Goal: Task Accomplishment & Management: Manage account settings

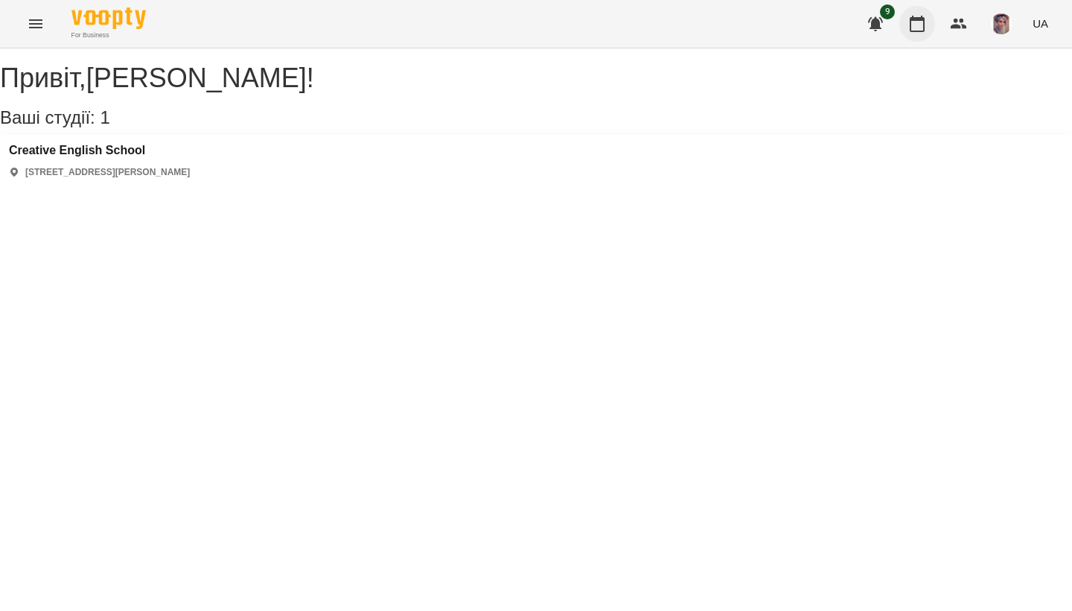
click at [917, 32] on icon "button" at bounding box center [917, 24] width 18 height 18
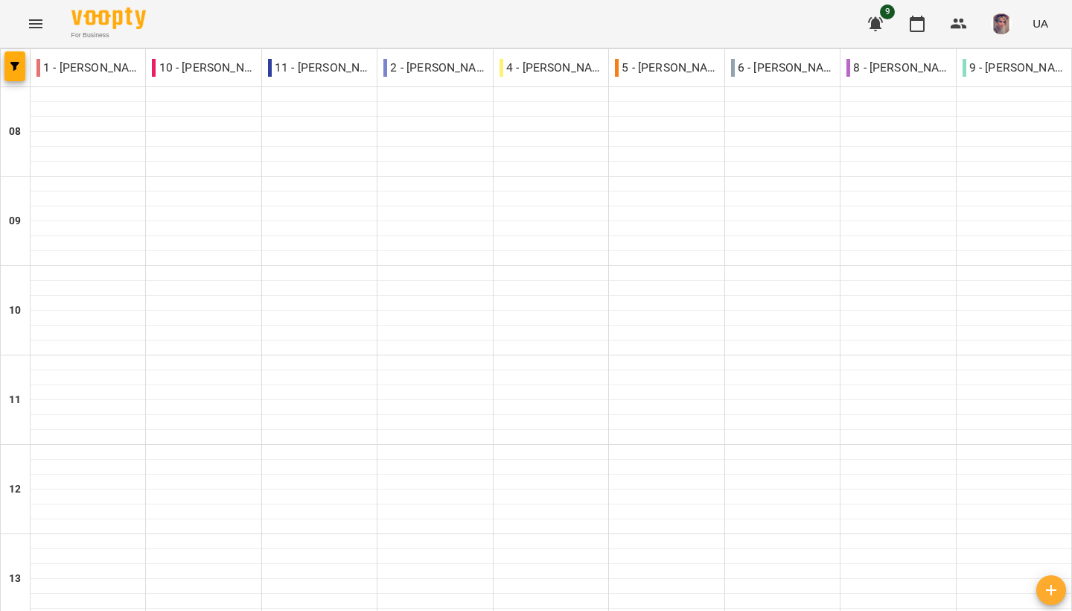
scroll to position [648, 0]
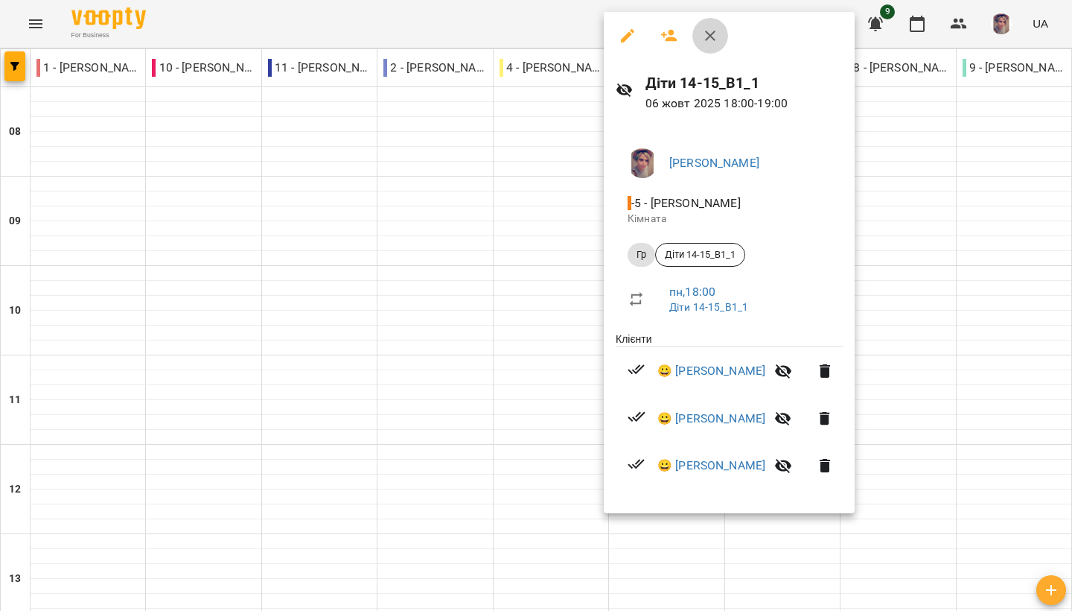
click at [707, 40] on icon "button" at bounding box center [710, 36] width 18 height 18
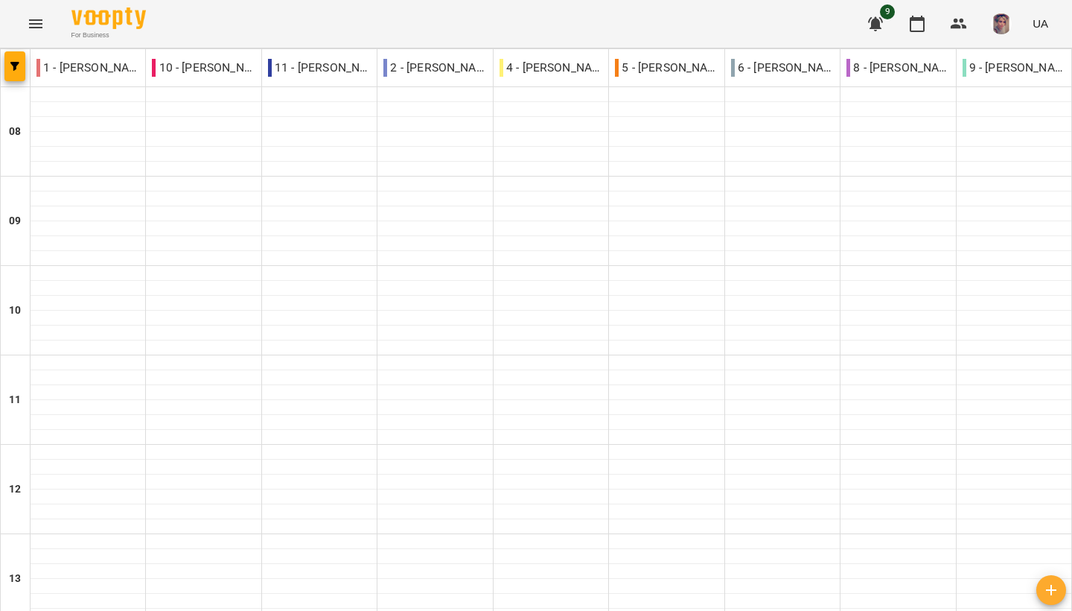
type input "**********"
drag, startPoint x: 455, startPoint y: 538, endPoint x: 448, endPoint y: 532, distance: 8.5
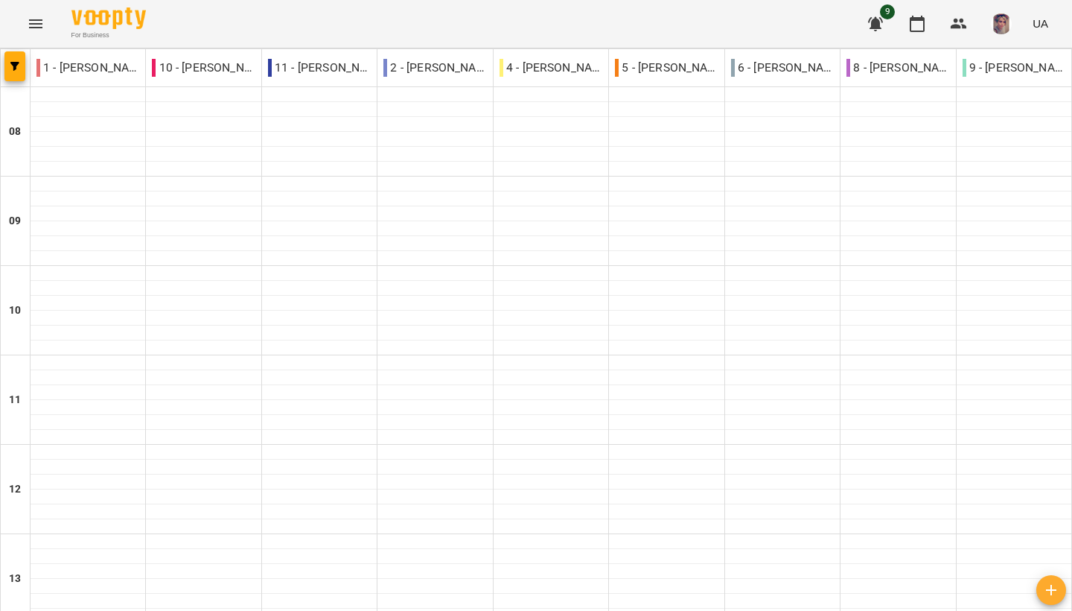
click at [48, 25] on button "Menu" at bounding box center [36, 24] width 36 height 36
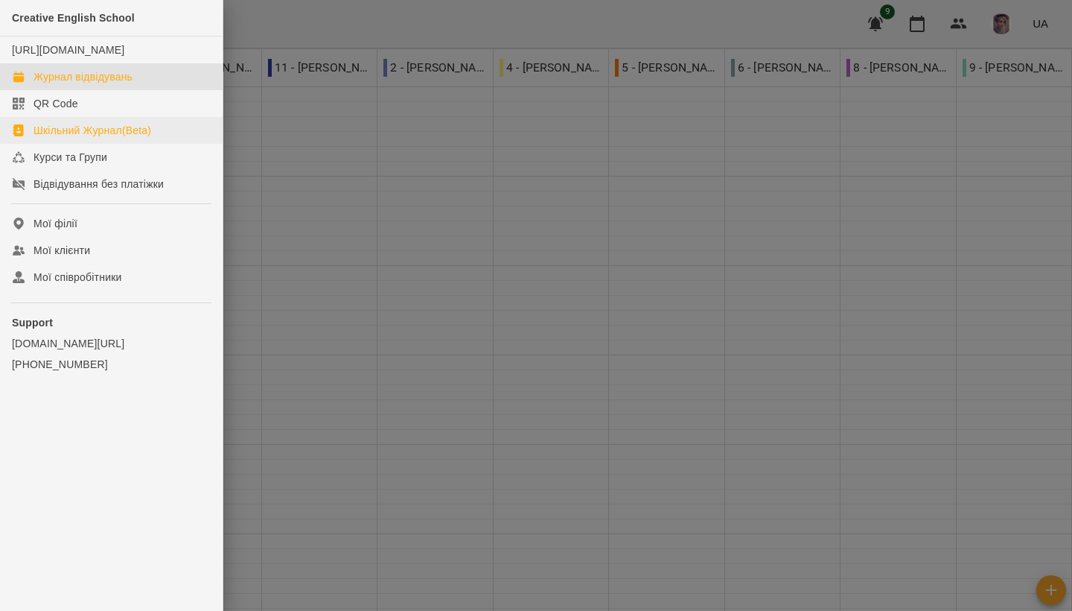
click at [156, 141] on link "Шкільний Журнал(Beta)" at bounding box center [111, 130] width 223 height 27
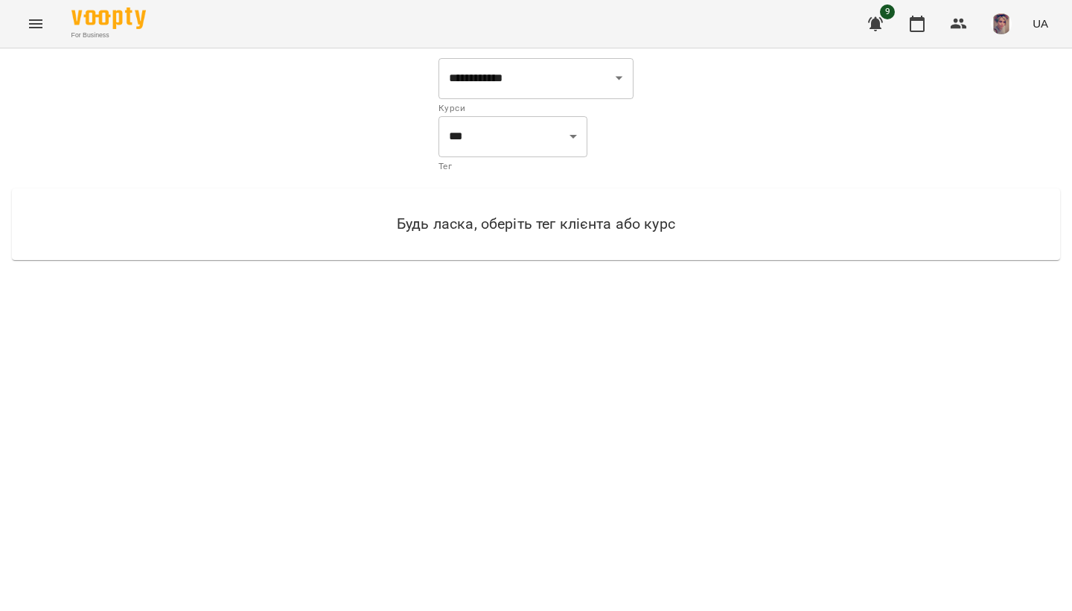
click at [42, 26] on icon "Menu" at bounding box center [36, 24] width 18 height 18
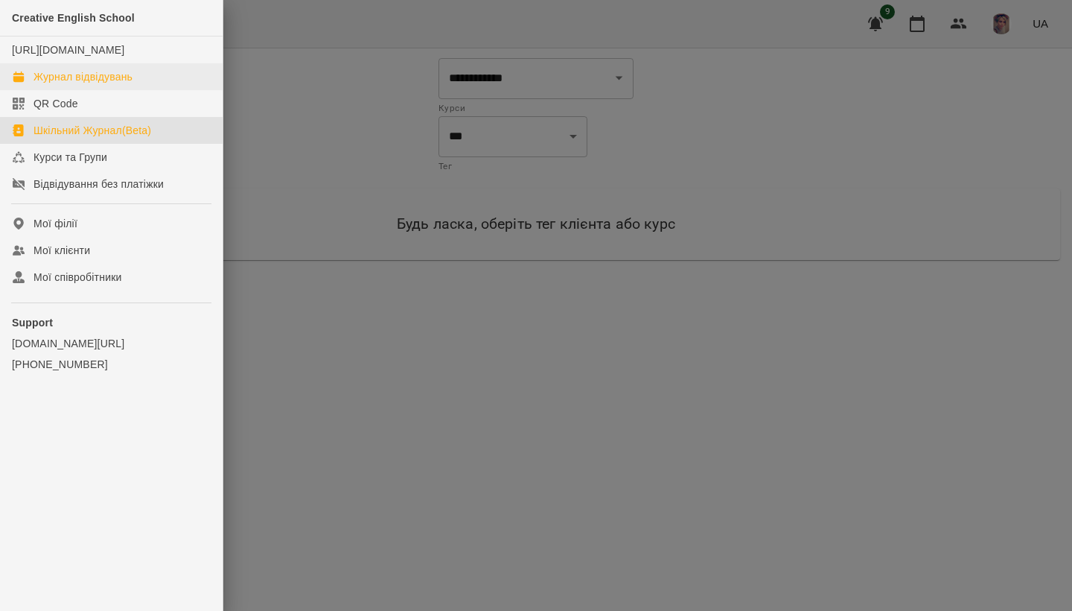
click at [66, 84] on div "Журнал відвідувань" at bounding box center [83, 76] width 99 height 15
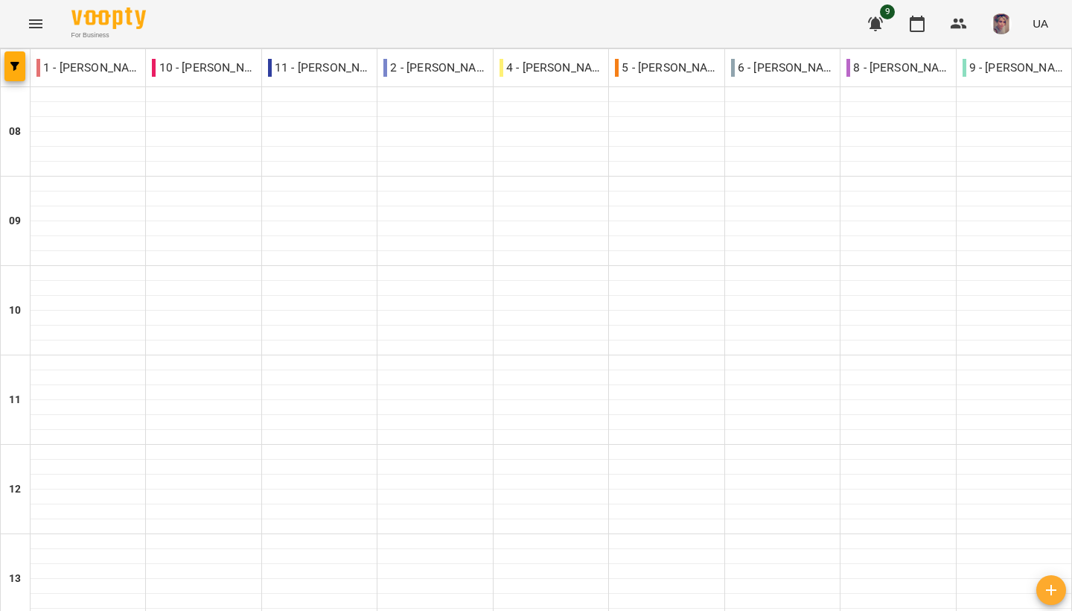
click at [882, 22] on icon "button" at bounding box center [876, 24] width 18 height 18
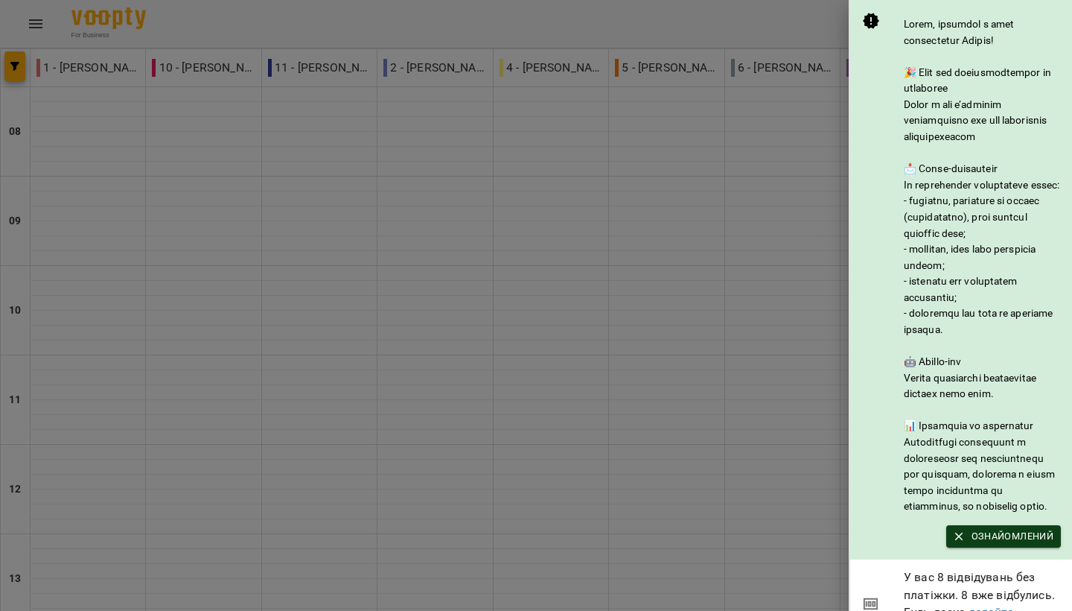
click at [962, 543] on icon "button" at bounding box center [958, 535] width 13 height 13
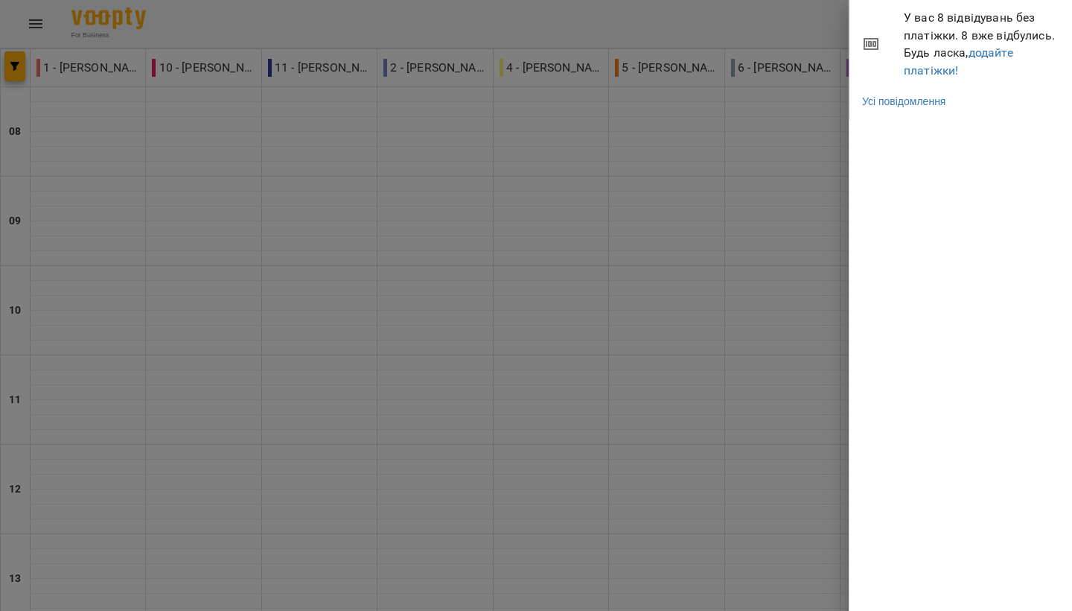
click at [780, 172] on div at bounding box center [536, 305] width 1072 height 611
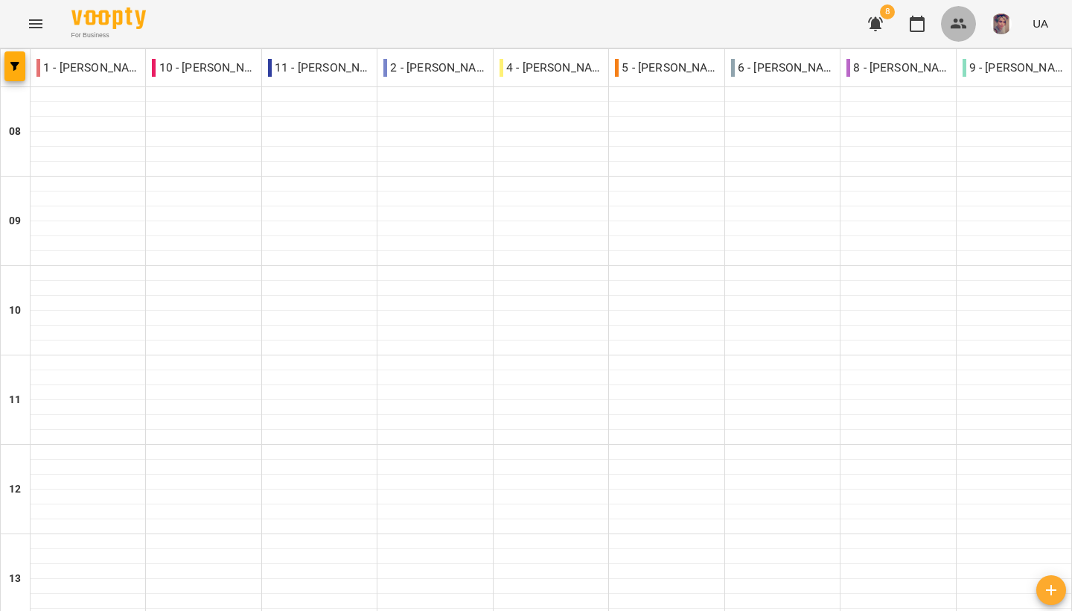
click at [966, 25] on icon "button" at bounding box center [959, 24] width 18 height 18
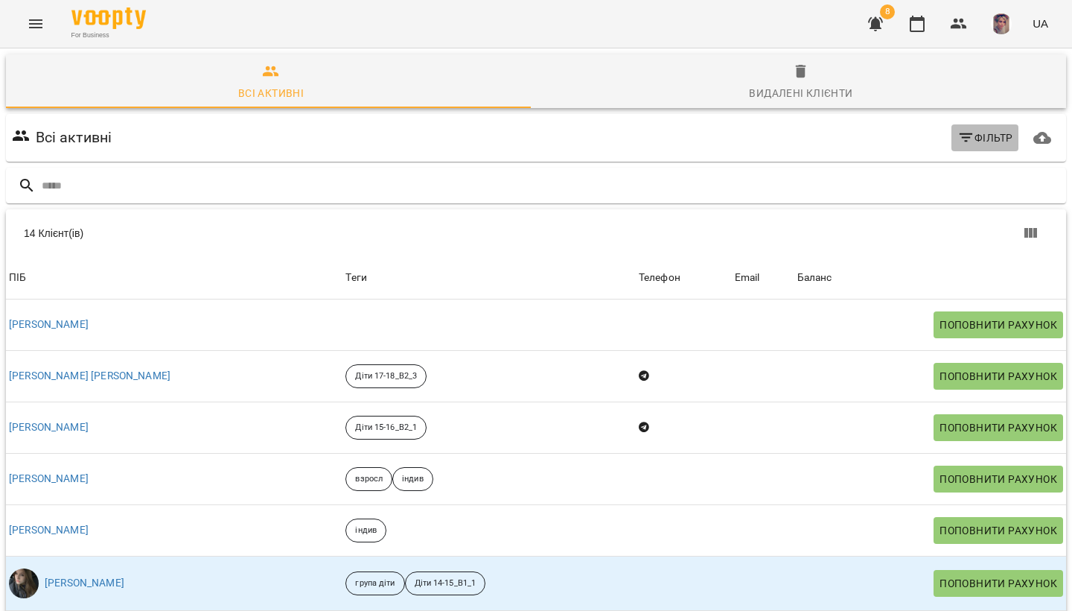
click at [957, 139] on icon "button" at bounding box center [966, 138] width 18 height 18
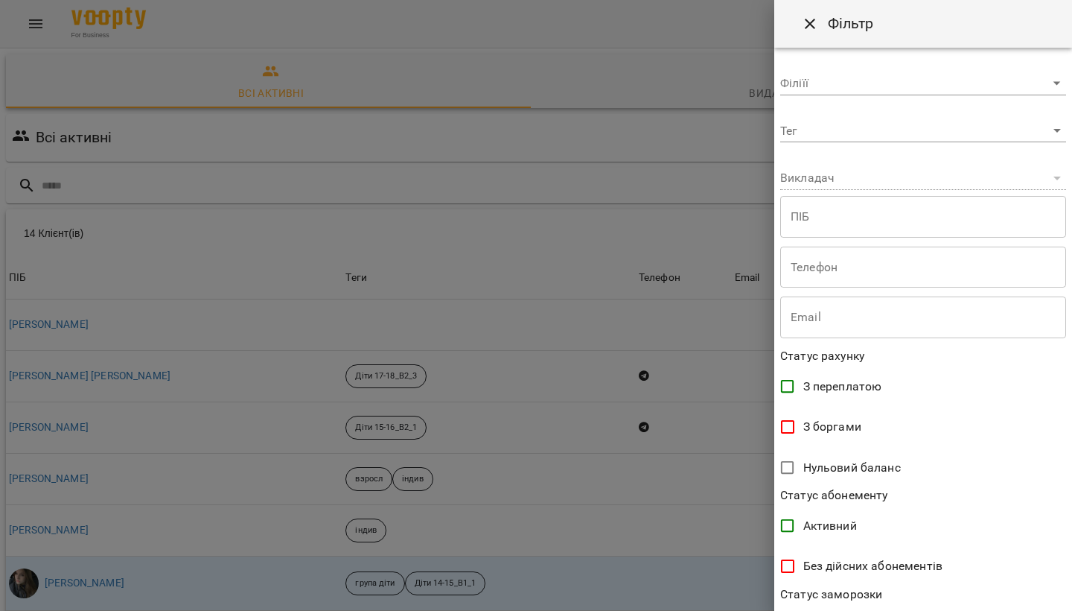
click at [817, 25] on icon "Close" at bounding box center [810, 24] width 18 height 18
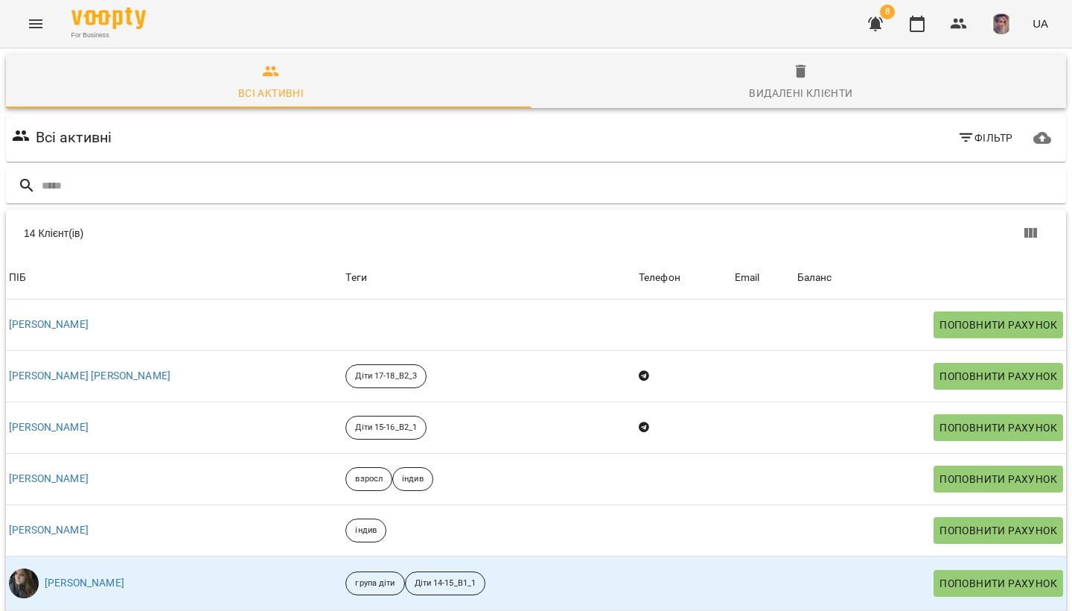
click at [44, 22] on icon "Menu" at bounding box center [36, 24] width 18 height 18
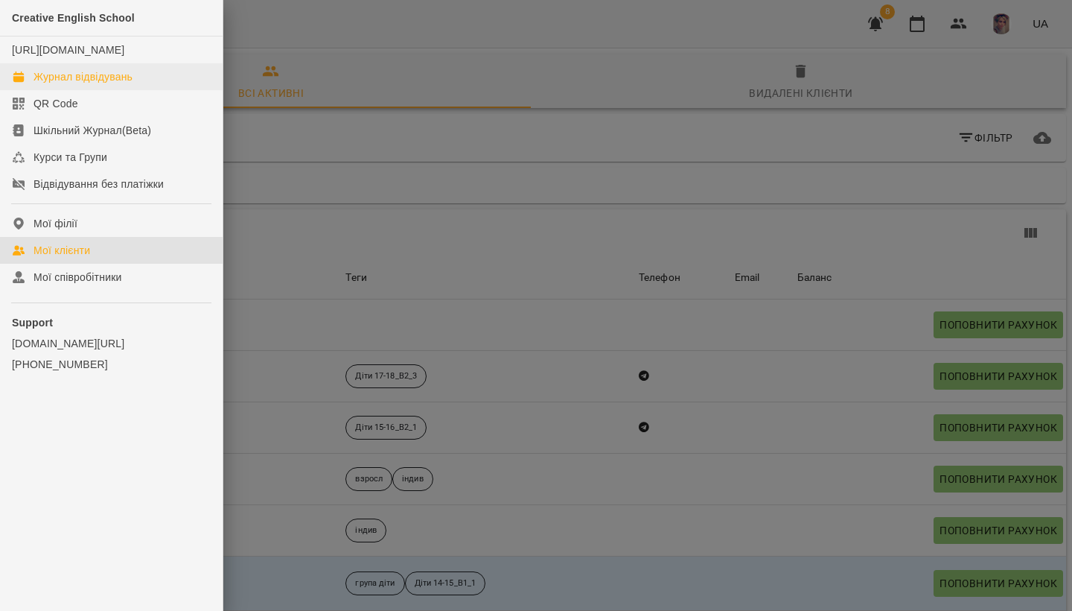
click at [71, 90] on link "Журнал відвідувань" at bounding box center [111, 76] width 223 height 27
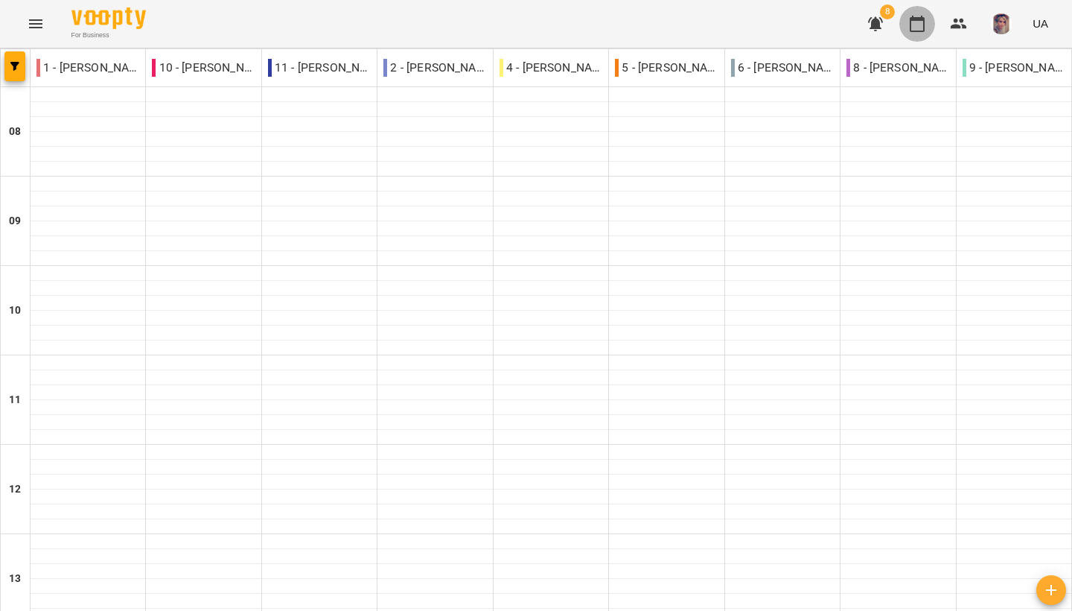
click at [917, 17] on icon "button" at bounding box center [917, 24] width 18 height 18
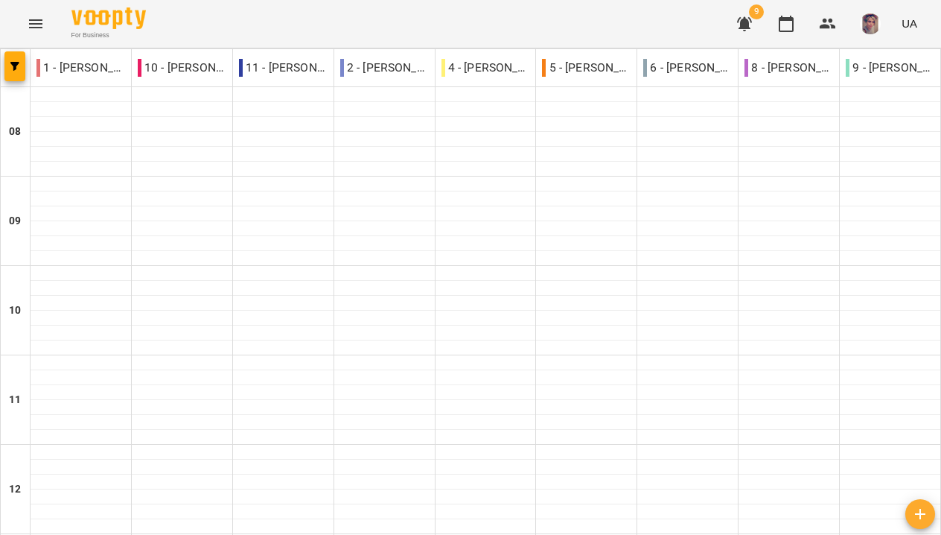
scroll to position [226, 0]
click at [917, 515] on icon "button" at bounding box center [920, 514] width 18 height 18
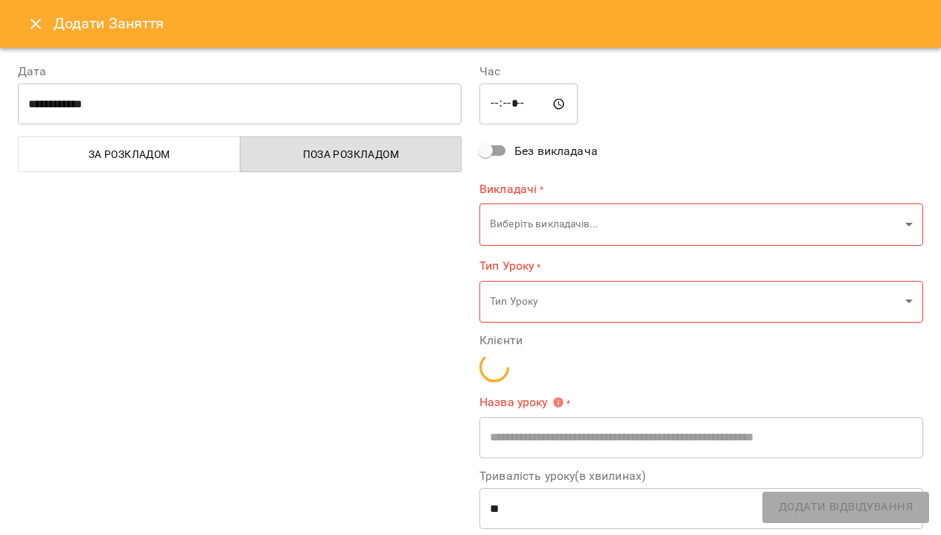
type input "*****"
type input "**********"
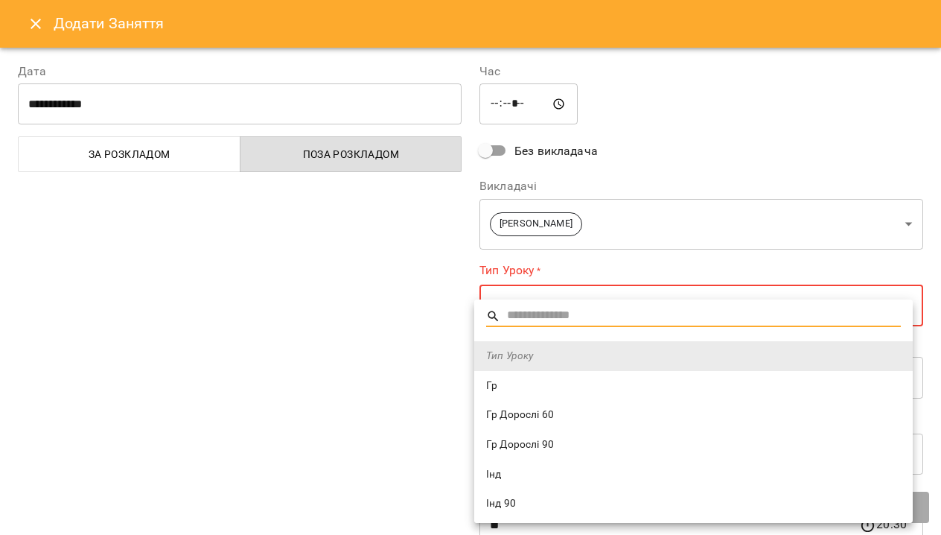
click at [520, 483] on li "Інд" at bounding box center [693, 474] width 439 height 30
type input "***"
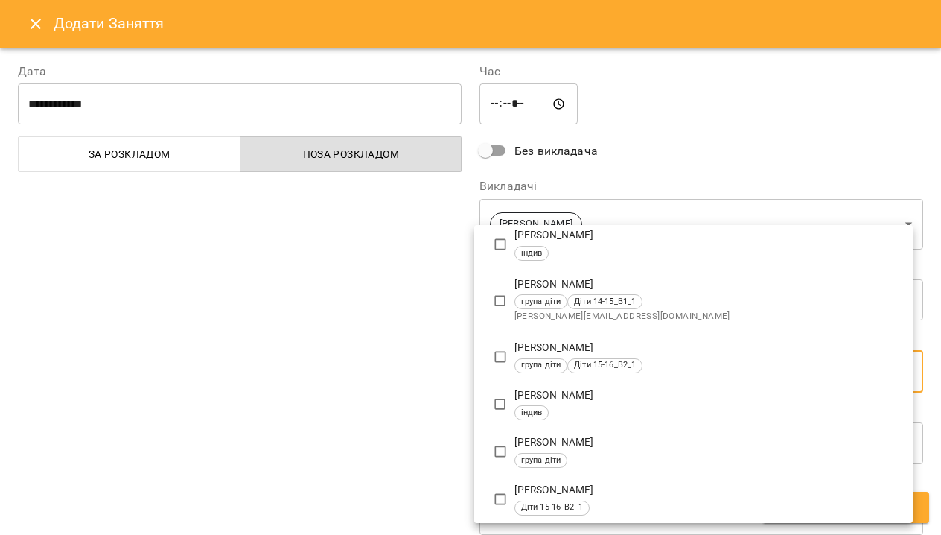
scroll to position [284, 0]
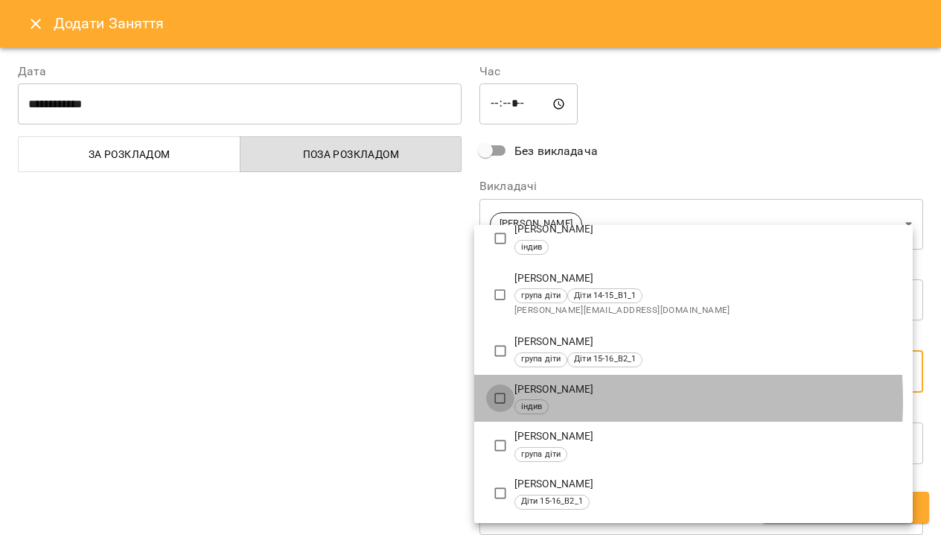
type input "**********"
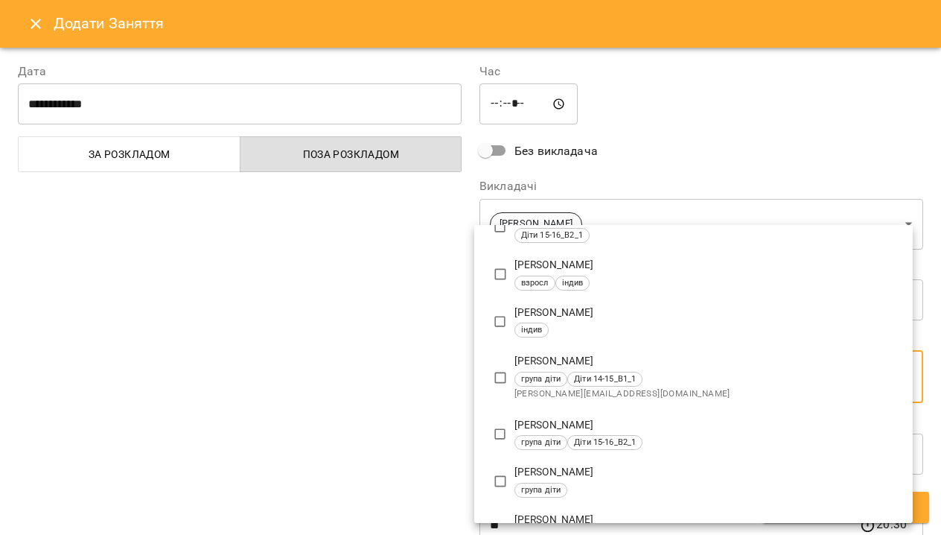
scroll to position [501, 0]
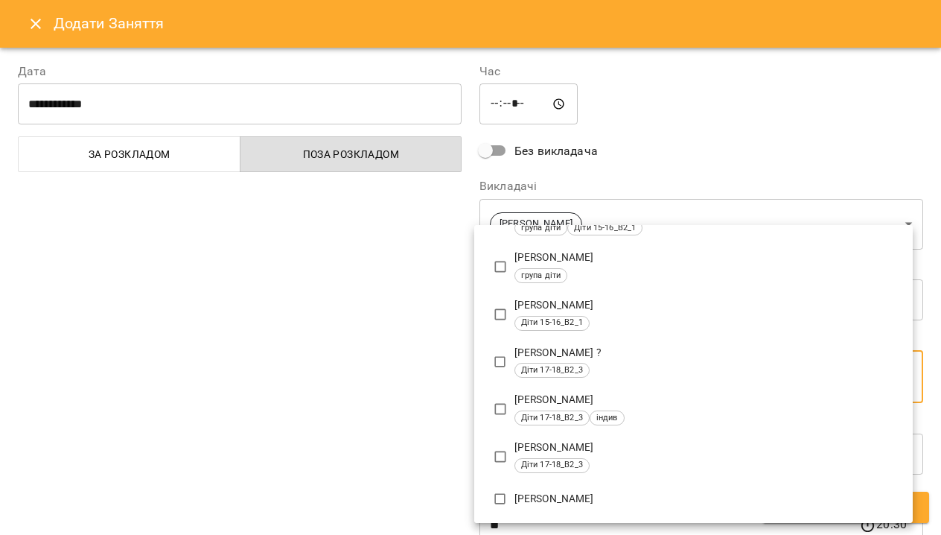
click at [751, 144] on div at bounding box center [470, 267] width 941 height 535
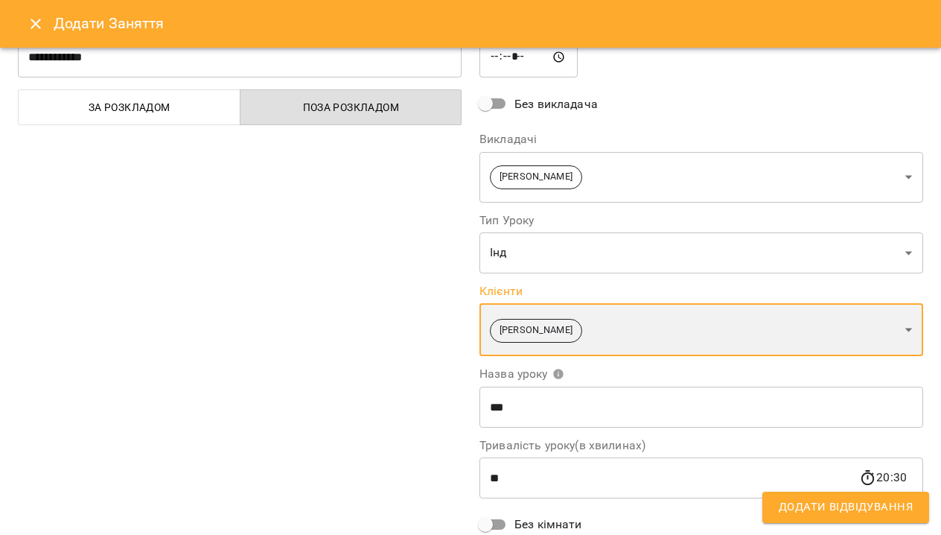
scroll to position [0, 0]
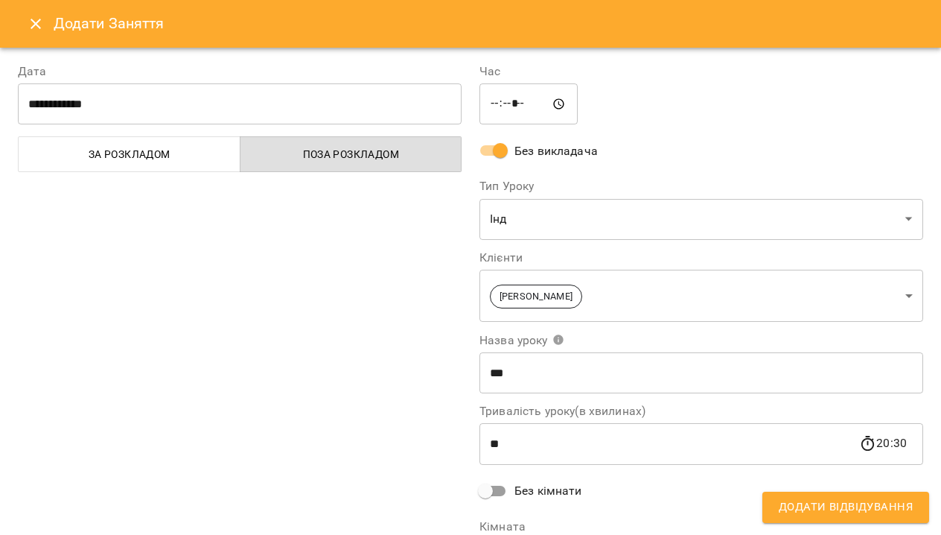
click at [133, 161] on span "За розкладом" at bounding box center [130, 154] width 204 height 18
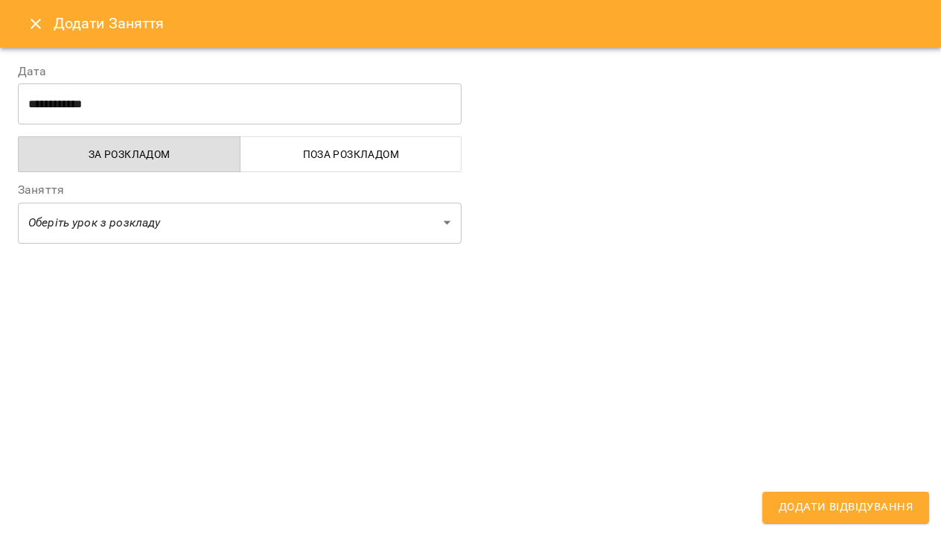
click at [38, 19] on icon "Close" at bounding box center [36, 24] width 18 height 18
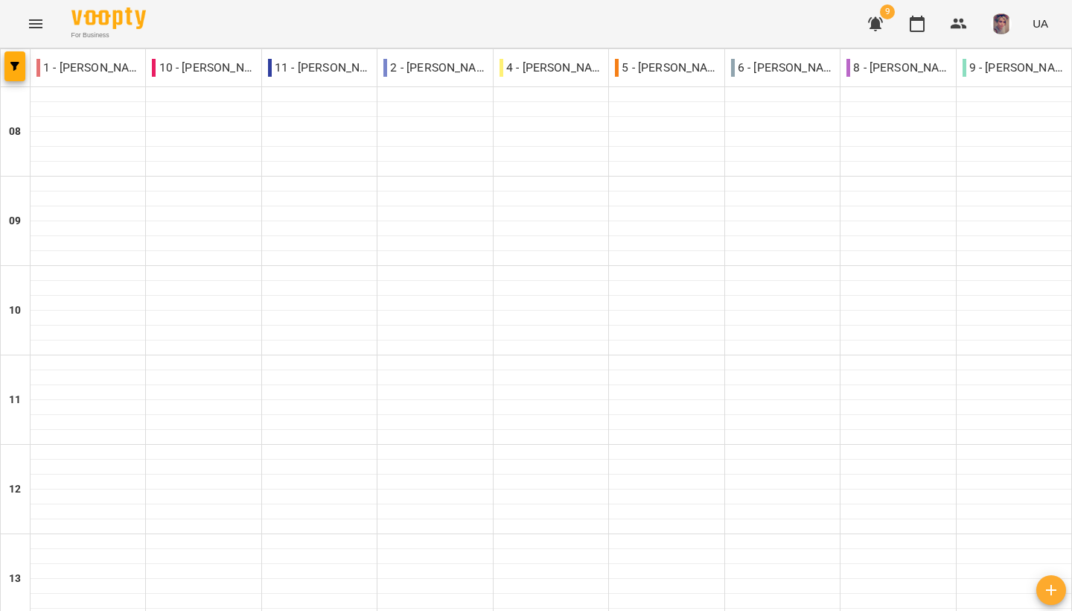
click at [551, 2] on div "For Business 9 UA" at bounding box center [536, 24] width 1072 height 48
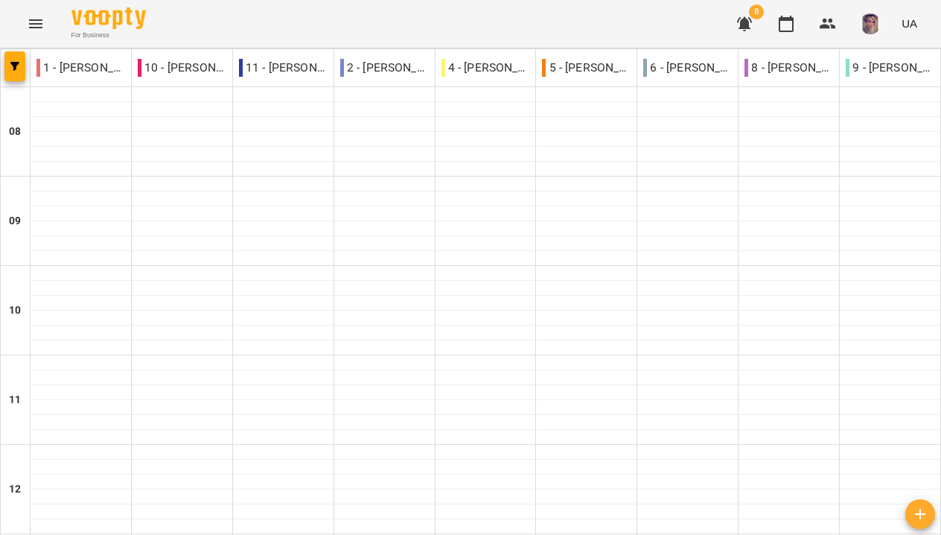
scroll to position [724, 0]
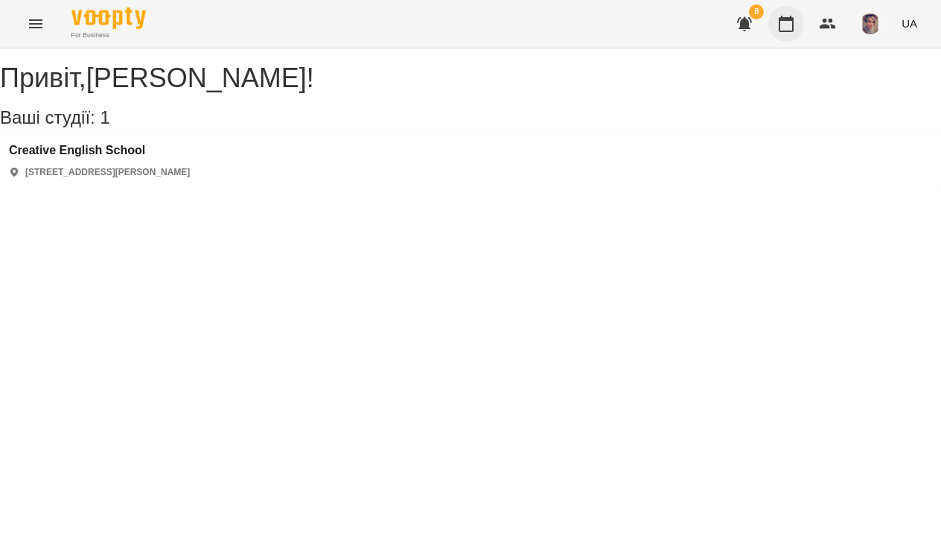
click at [783, 29] on icon "button" at bounding box center [786, 24] width 18 height 18
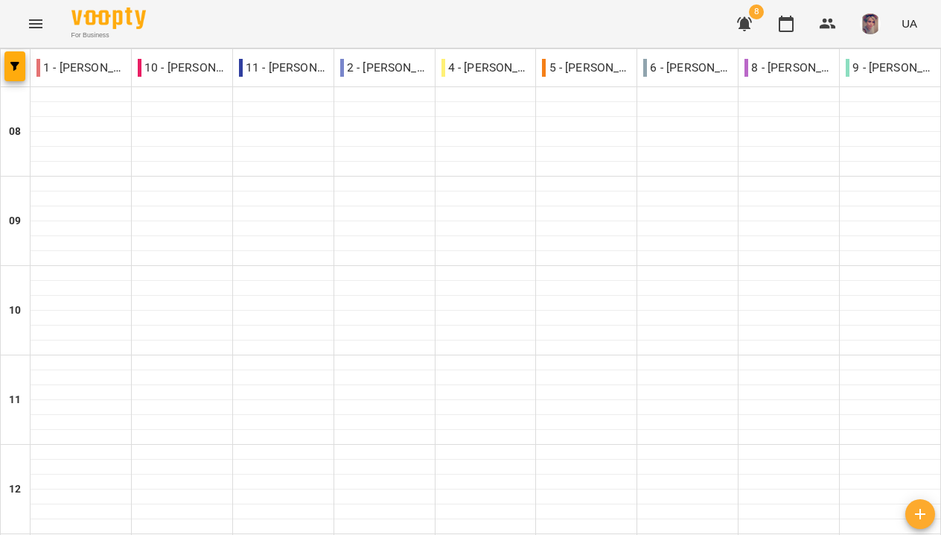
scroll to position [724, 0]
